Goal: Check status: Check status

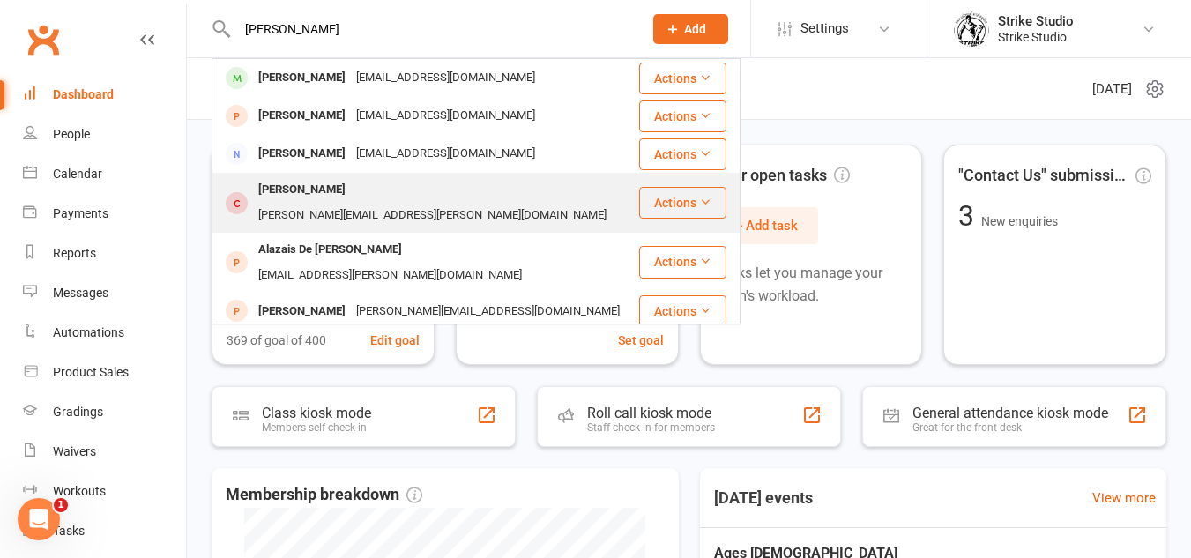
type input "[PERSON_NAME]"
click at [432, 203] on div "[PERSON_NAME][EMAIL_ADDRESS][PERSON_NAME][DOMAIN_NAME]" at bounding box center [432, 216] width 359 height 26
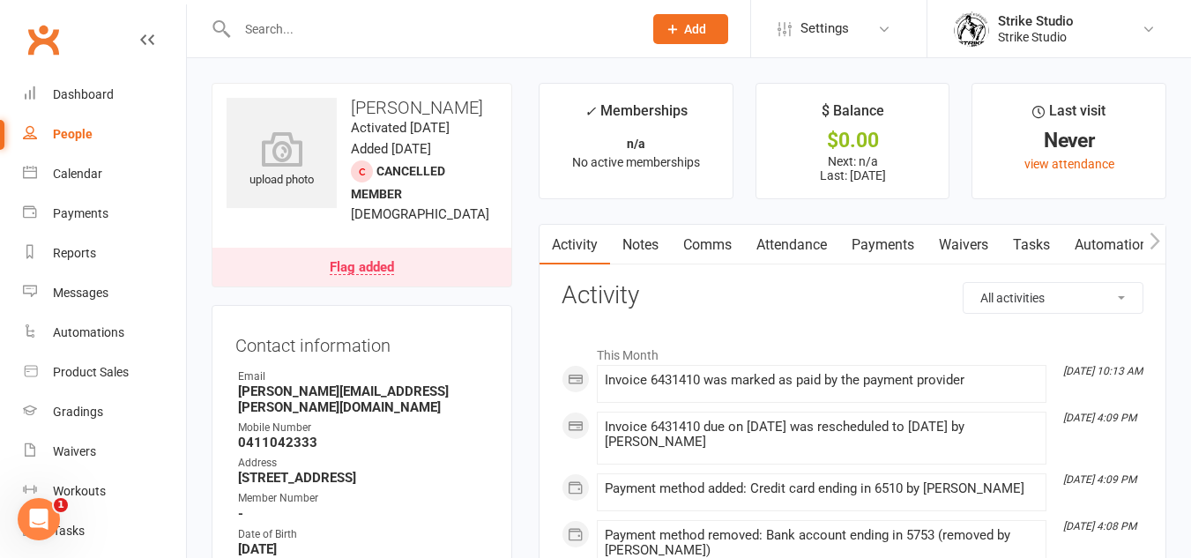
click at [872, 241] on link "Payments" at bounding box center [882, 245] width 87 height 41
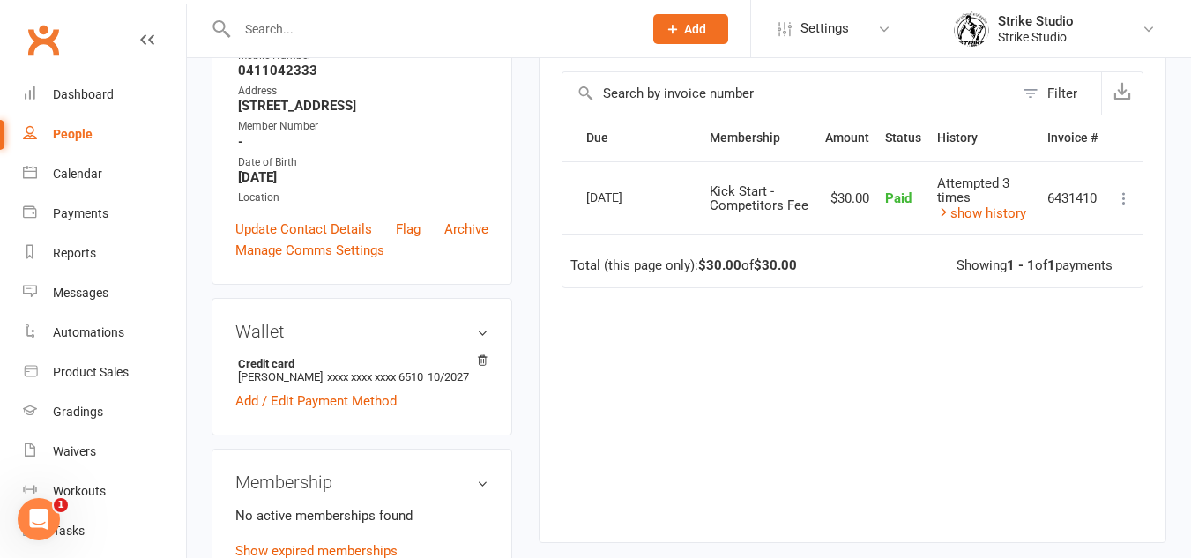
scroll to position [352, 0]
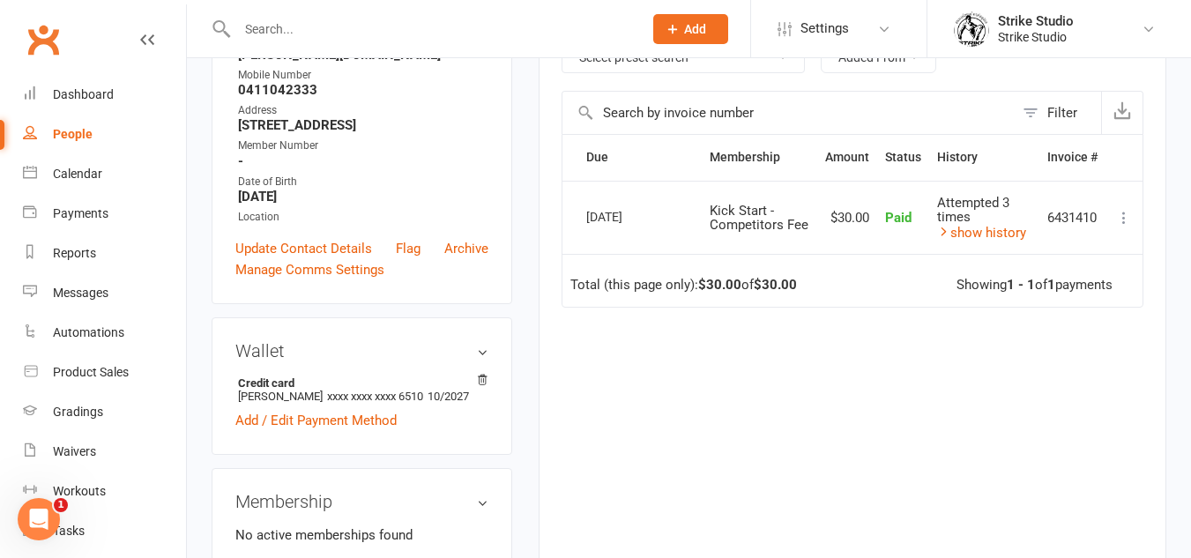
click at [998, 224] on td "Attempted 3 times show history" at bounding box center [984, 218] width 110 height 74
click at [998, 237] on link "show history" at bounding box center [981, 233] width 89 height 16
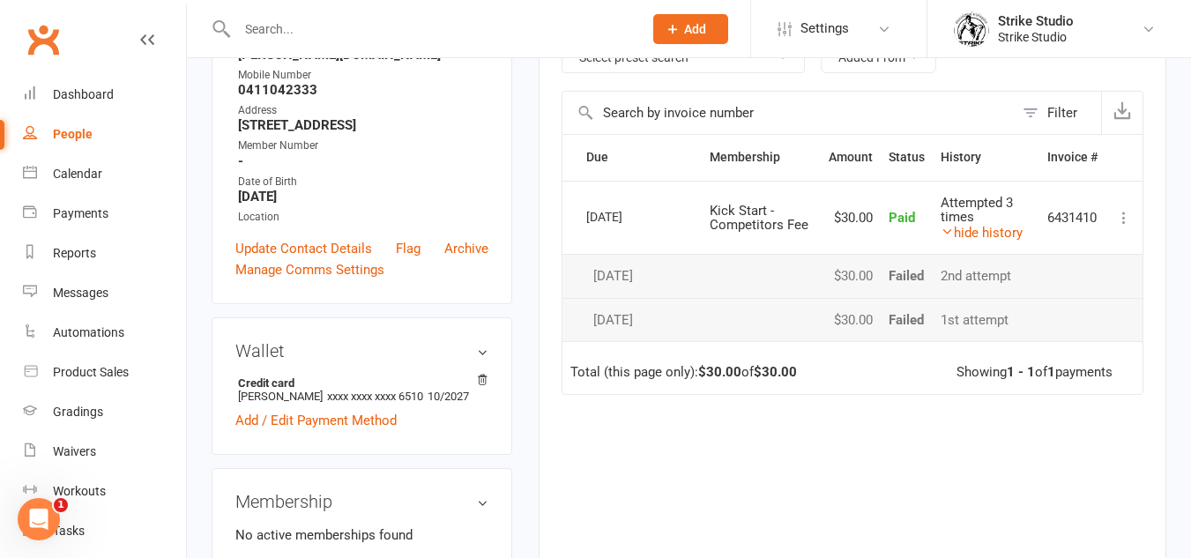
click at [997, 376] on div "Showing 1 - 1 of 1 payments" at bounding box center [1034, 372] width 156 height 15
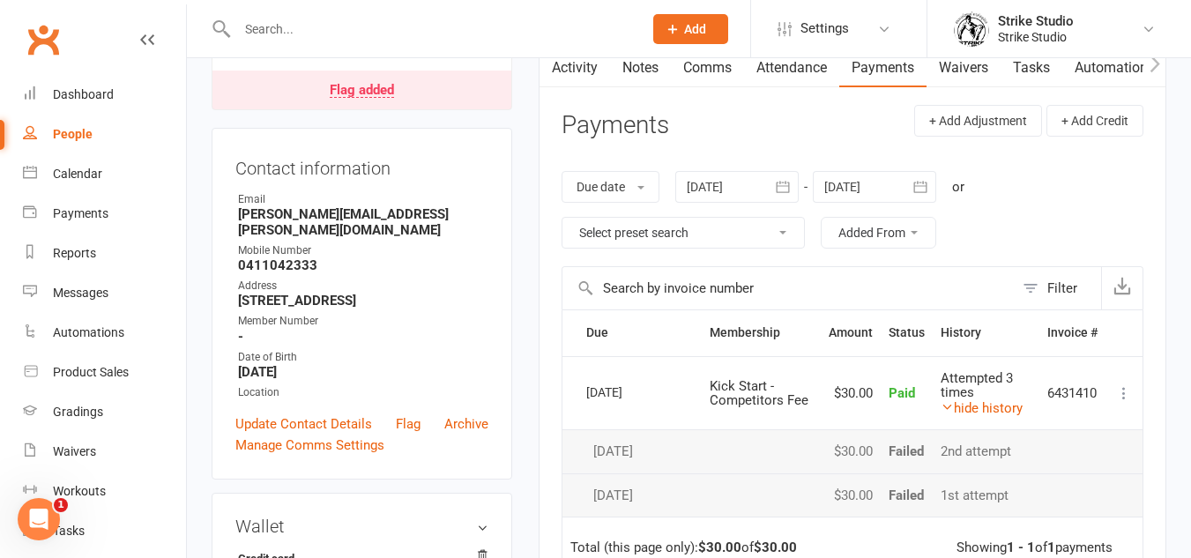
scroll to position [176, 0]
click at [807, 91] on div "Activity Notes Comms Attendance Payments Waivers Tasks Automations Workouts Gra…" at bounding box center [851, 437] width 627 height 778
click at [816, 78] on link "Attendance" at bounding box center [791, 68] width 95 height 41
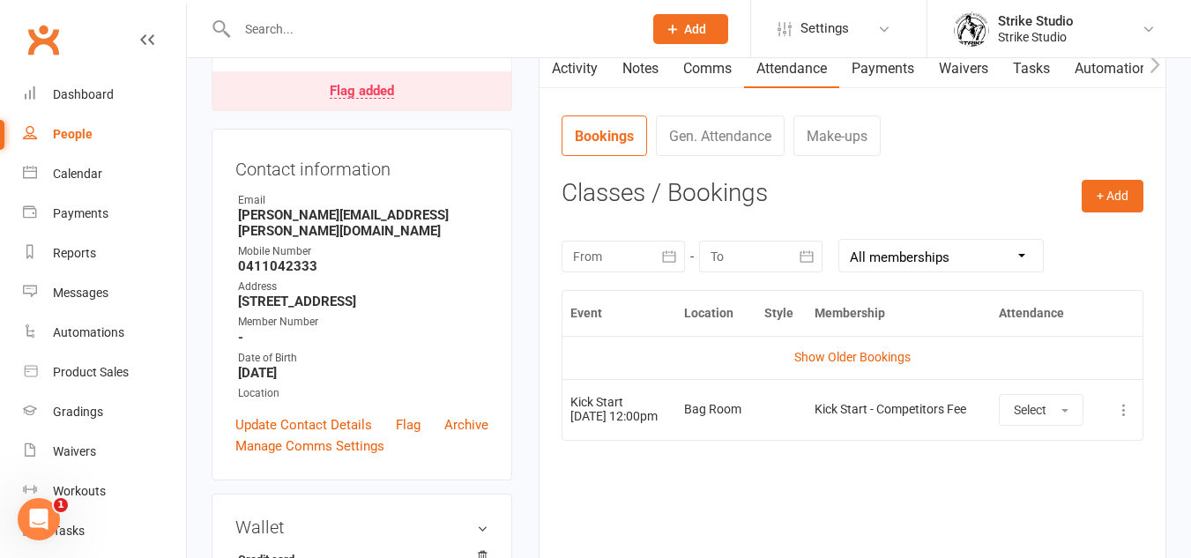
click at [922, 80] on link "Payments" at bounding box center [882, 68] width 87 height 41
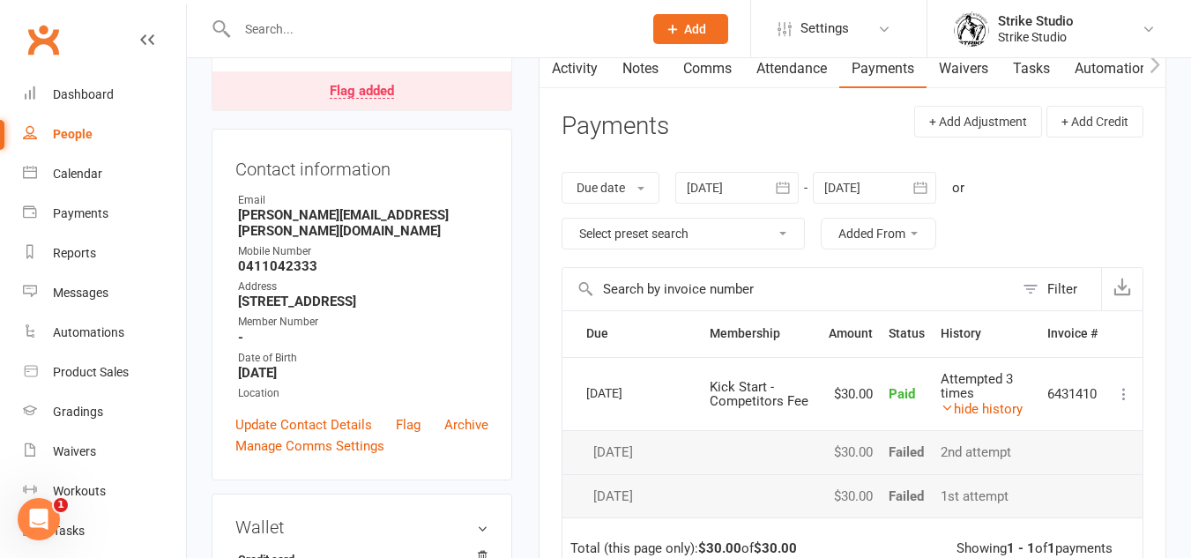
click at [802, 73] on link "Attendance" at bounding box center [791, 68] width 95 height 41
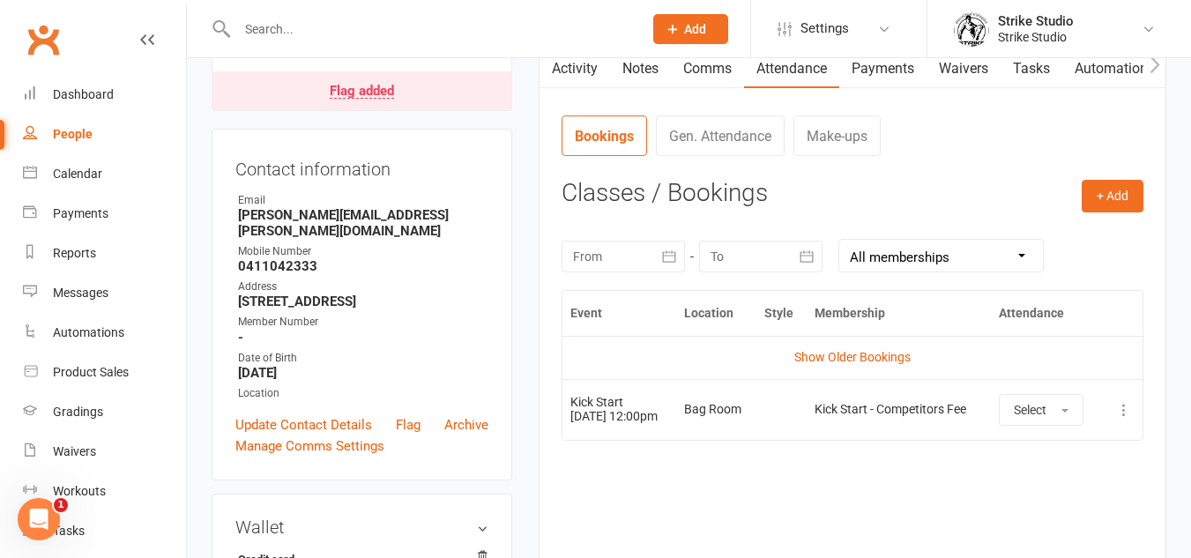
click at [913, 69] on link "Payments" at bounding box center [882, 68] width 87 height 41
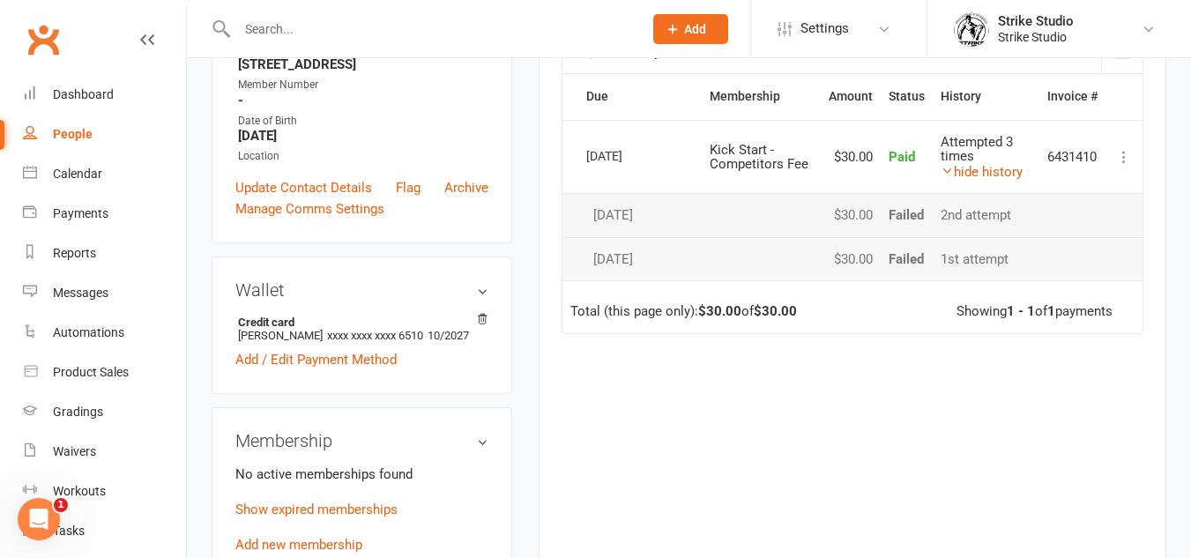
scroll to position [441, 0]
